Goal: Task Accomplishment & Management: Manage account settings

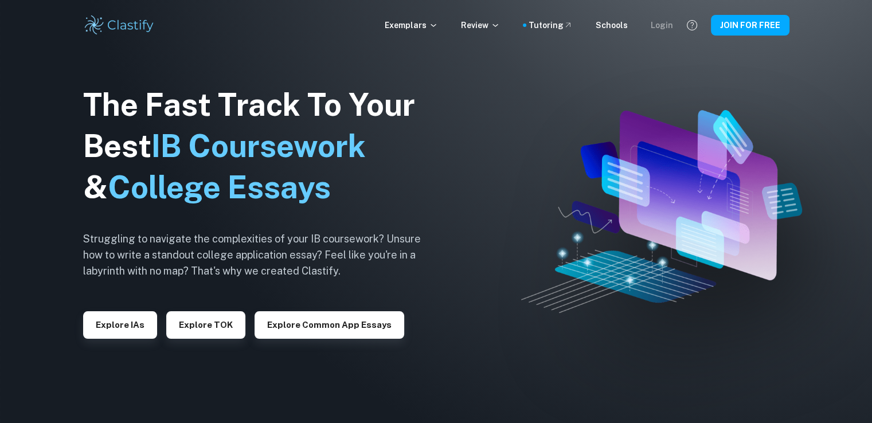
click at [661, 29] on div "Login" at bounding box center [662, 25] width 22 height 13
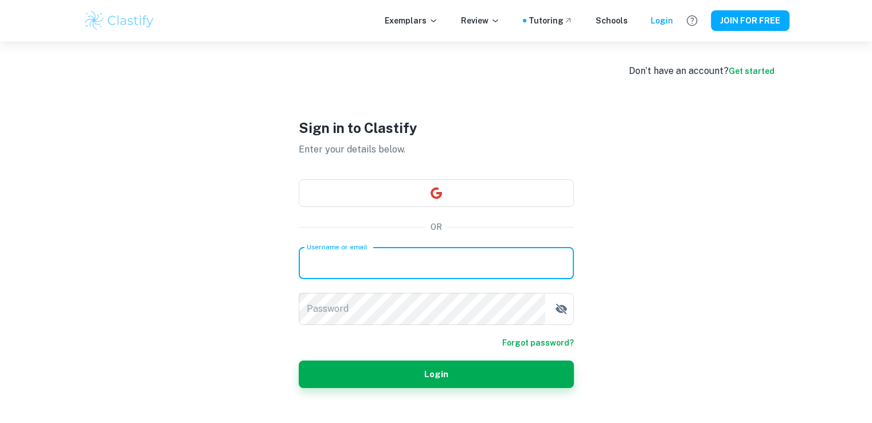
click at [438, 272] on input "Username or email" at bounding box center [436, 263] width 275 height 32
type input "[EMAIL_ADDRESS][DOMAIN_NAME]"
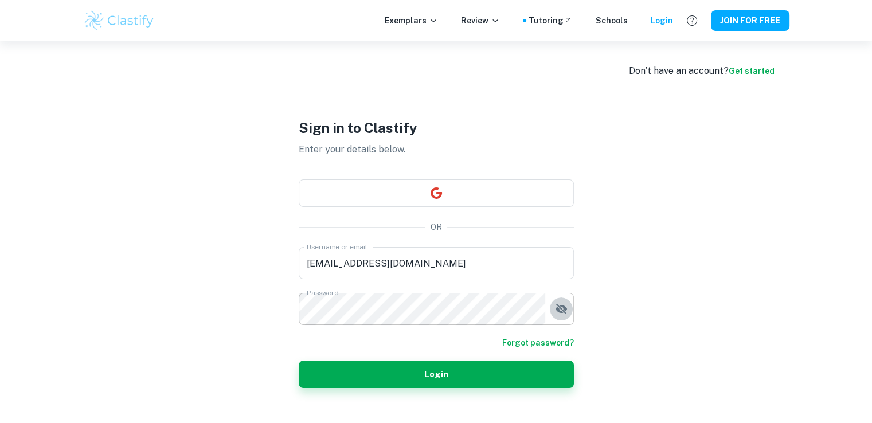
click at [553, 316] on button "button" at bounding box center [561, 308] width 23 height 23
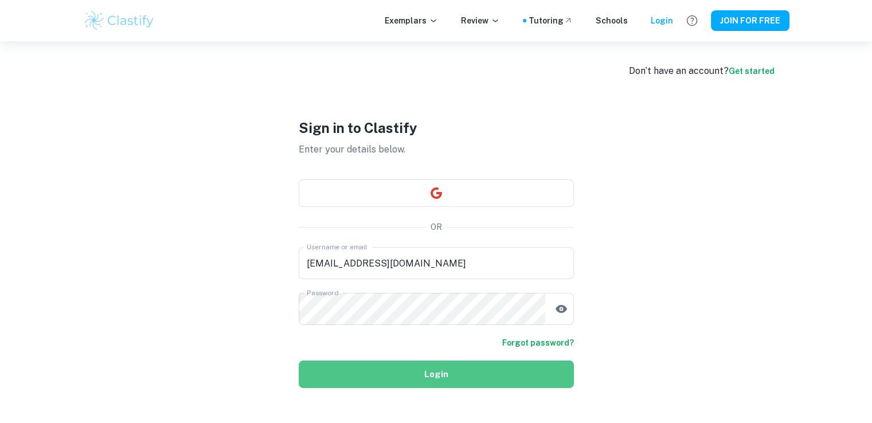
click at [442, 373] on button "Login" at bounding box center [436, 375] width 275 height 28
